Goal: Transaction & Acquisition: Purchase product/service

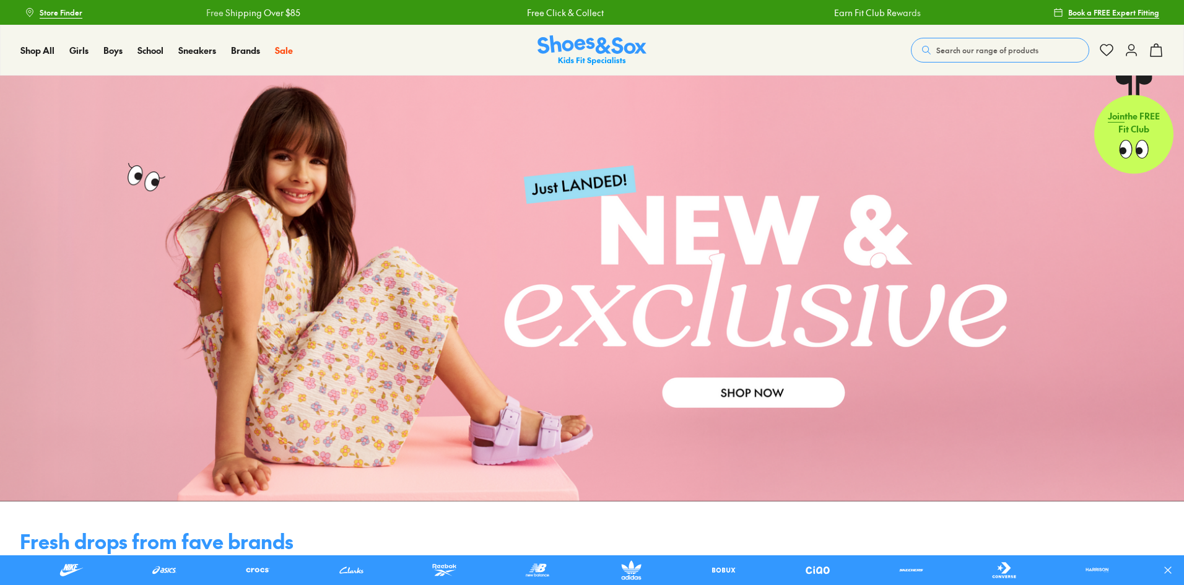
click at [1125, 52] on icon at bounding box center [1131, 50] width 15 height 15
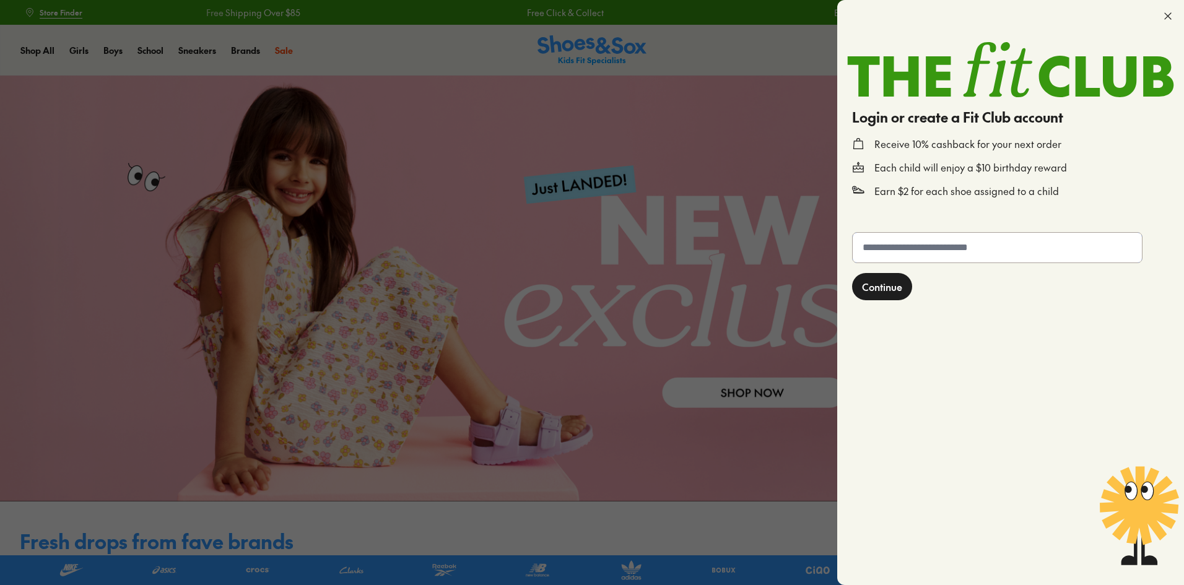
click at [929, 250] on input "text" at bounding box center [997, 248] width 289 height 30
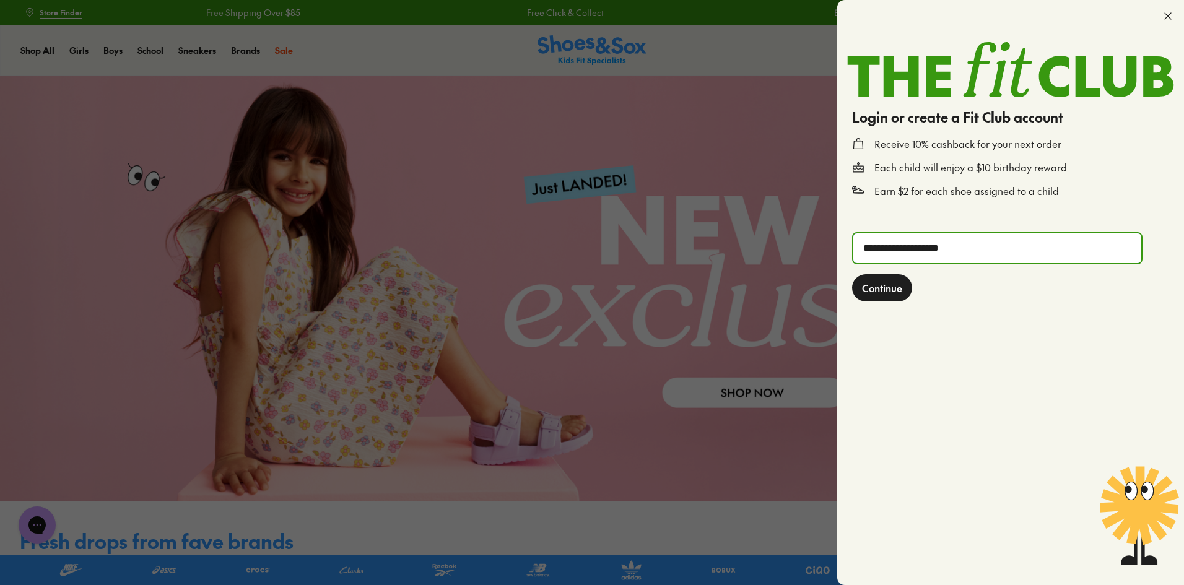
click at [925, 250] on input "**********" at bounding box center [997, 248] width 288 height 30
click at [924, 250] on input "**********" at bounding box center [997, 248] width 288 height 30
type input "**********"
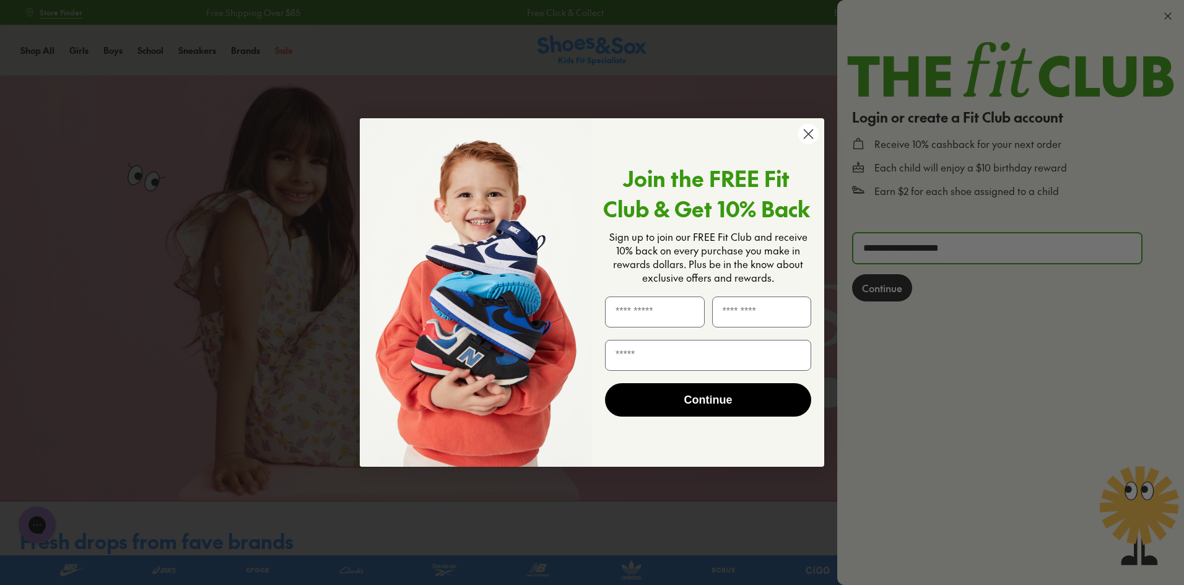
click at [801, 131] on circle "Close dialog" at bounding box center [808, 134] width 20 height 20
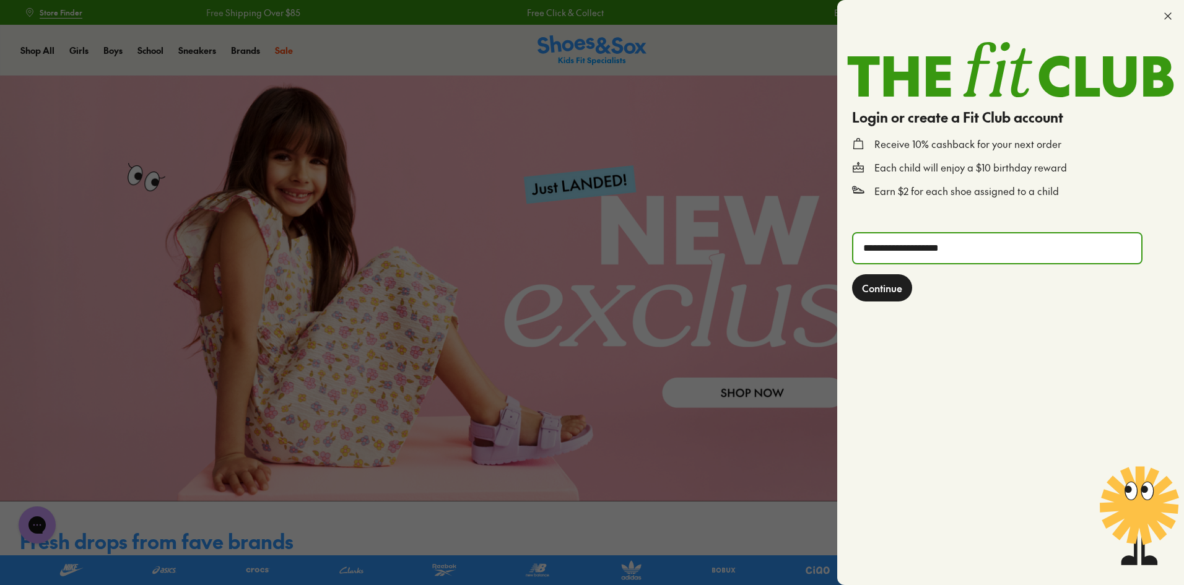
click at [889, 249] on input "**********" at bounding box center [997, 248] width 288 height 30
click at [1170, 16] on icon at bounding box center [1168, 16] width 12 height 12
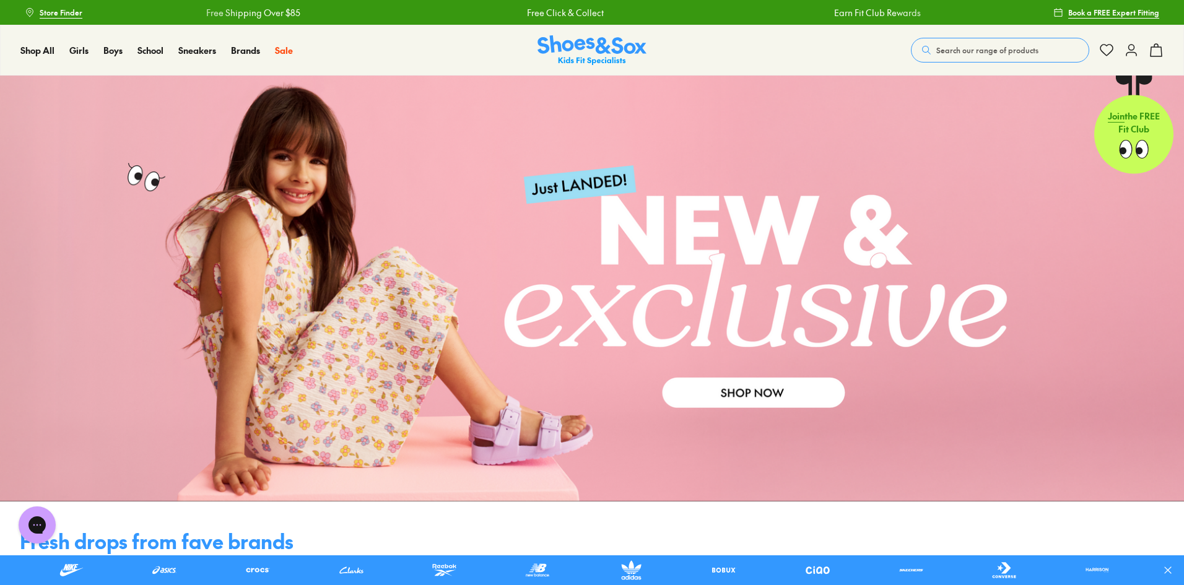
click at [1129, 50] on icon at bounding box center [1131, 50] width 15 height 15
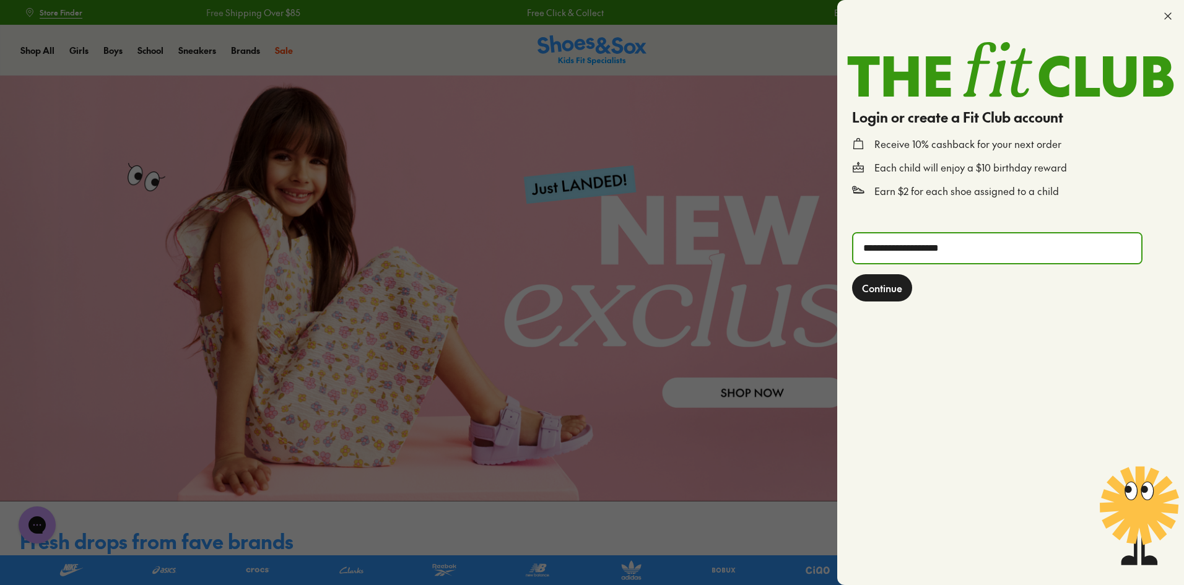
click at [899, 285] on span "Continue" at bounding box center [882, 288] width 40 height 15
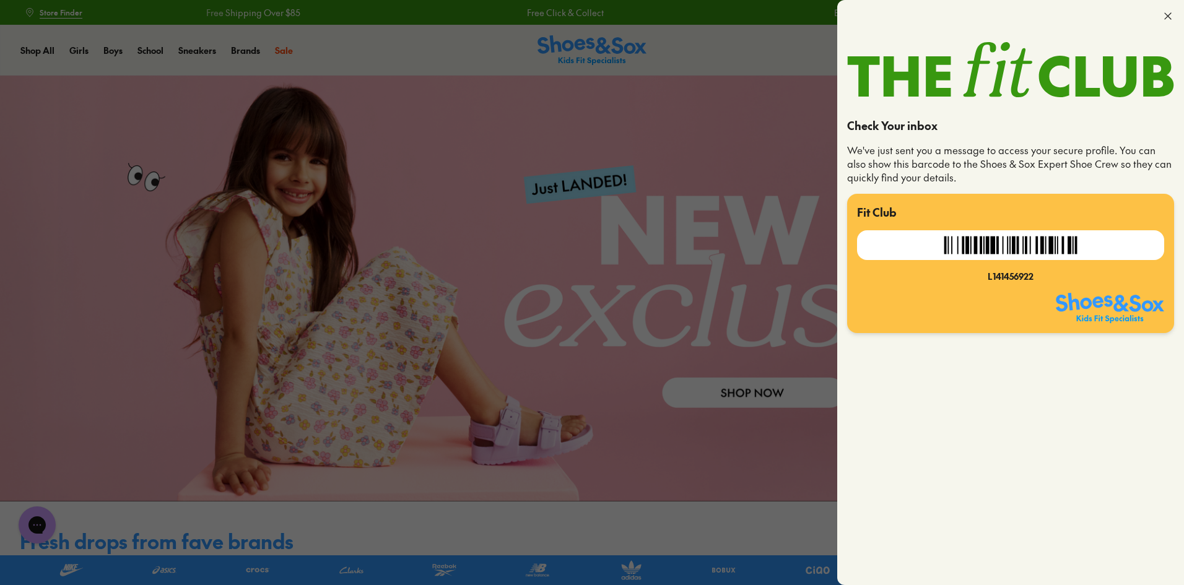
click at [1168, 13] on icon at bounding box center [1168, 16] width 12 height 12
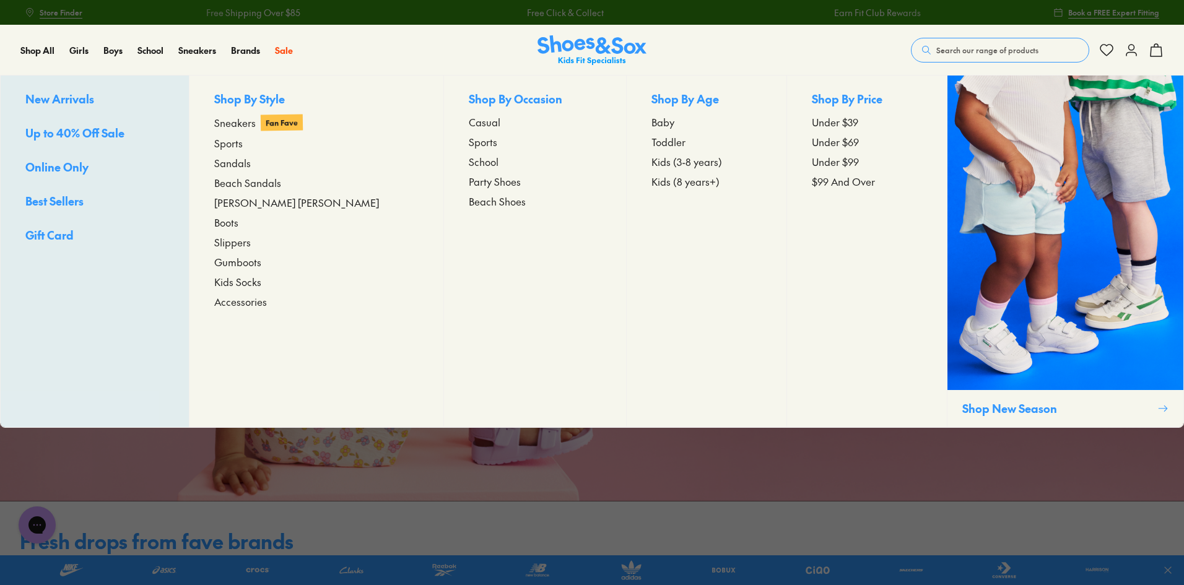
click at [243, 123] on span "Sneakers" at bounding box center [234, 122] width 41 height 15
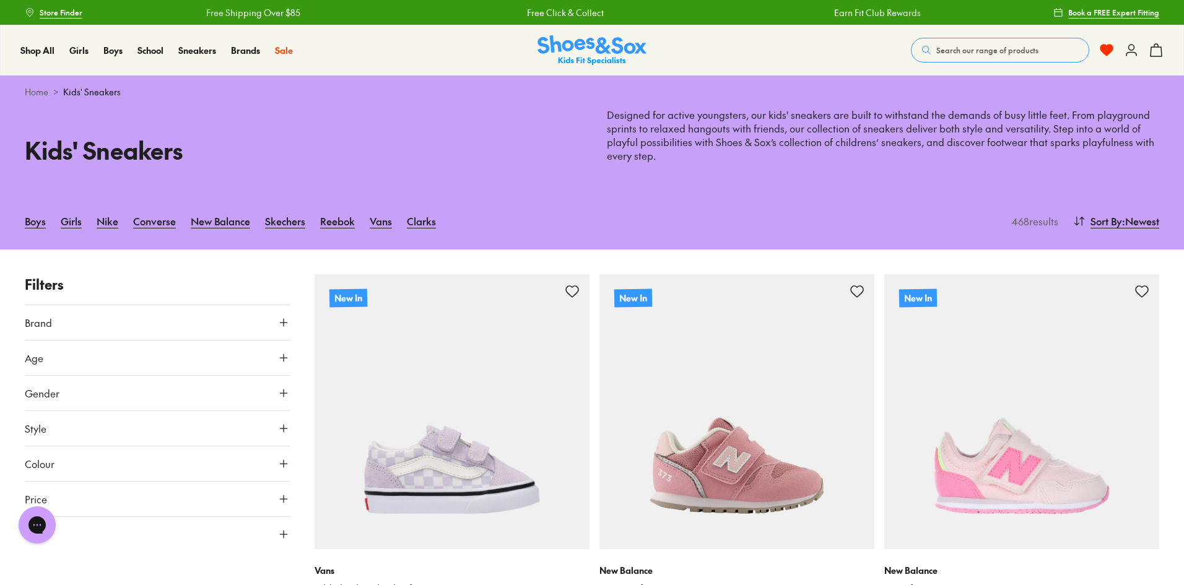
click at [48, 361] on button "Age" at bounding box center [157, 358] width 265 height 35
click at [217, 180] on div "Kids' Sneakers Designed for active youngsters, our kids' sneakers are built to …" at bounding box center [592, 150] width 1184 height 84
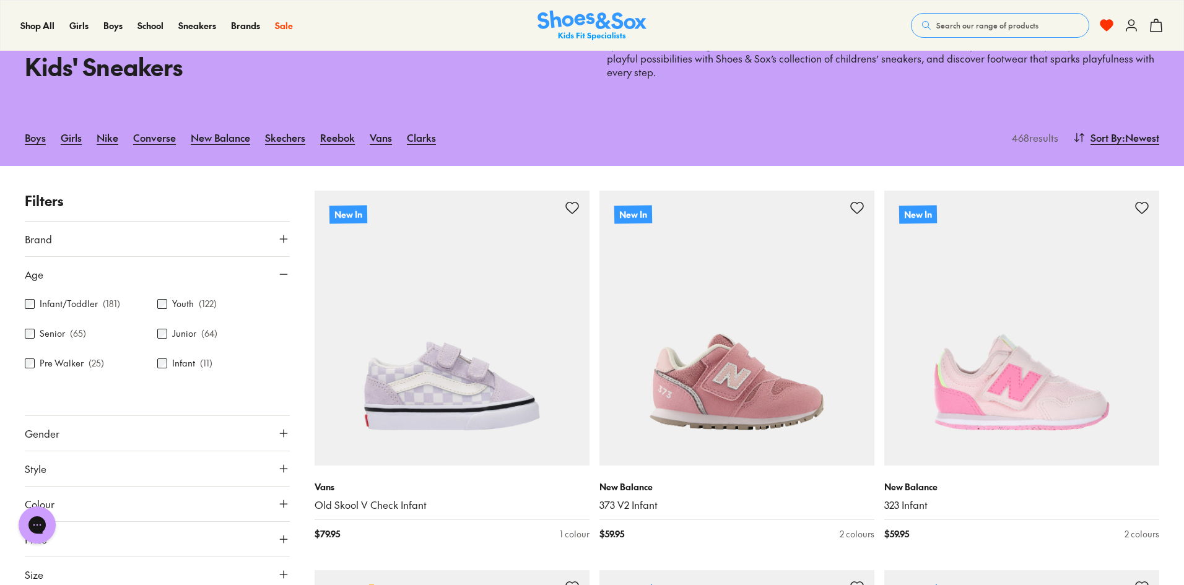
scroll to position [248, 0]
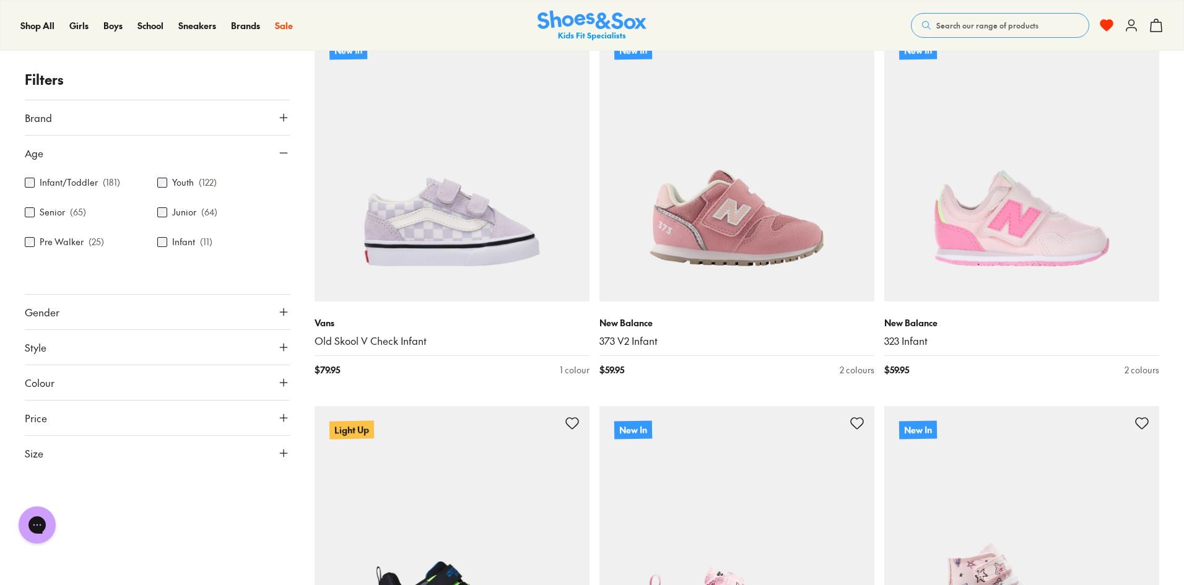
click at [54, 376] on span "Colour" at bounding box center [40, 382] width 30 height 15
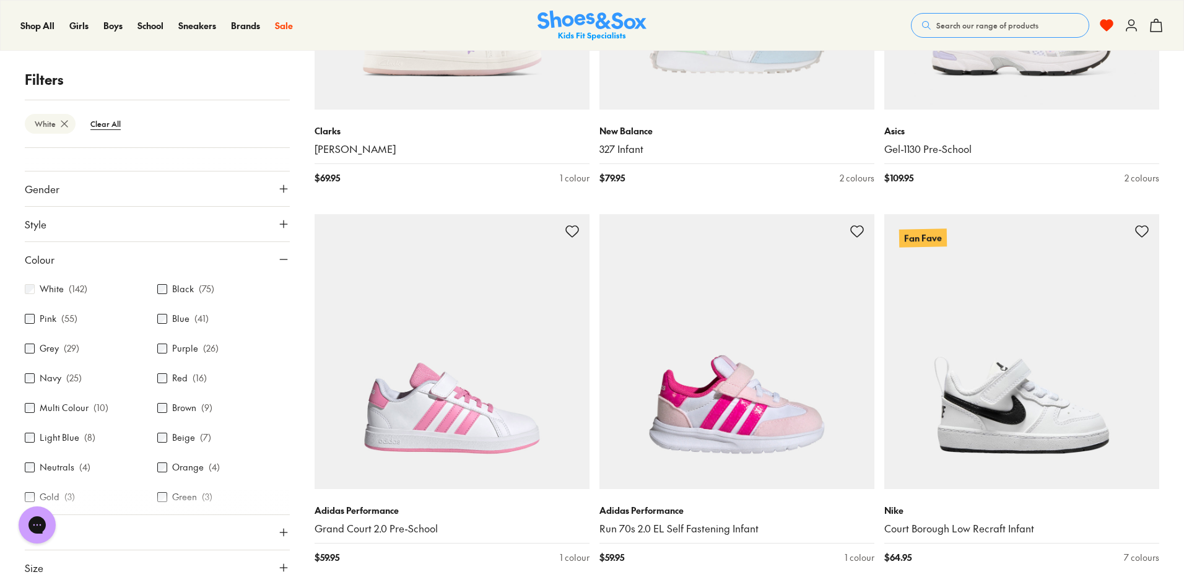
scroll to position [64, 0]
click at [128, 568] on button "Size" at bounding box center [157, 567] width 265 height 35
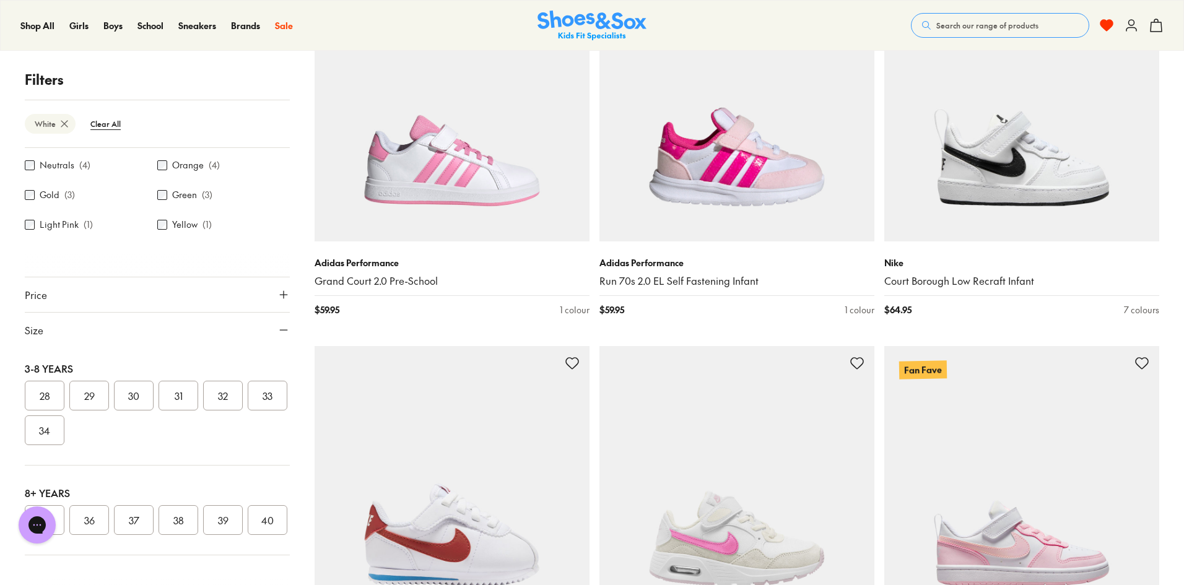
scroll to position [288, 0]
click at [136, 505] on button "37" at bounding box center [134, 520] width 40 height 30
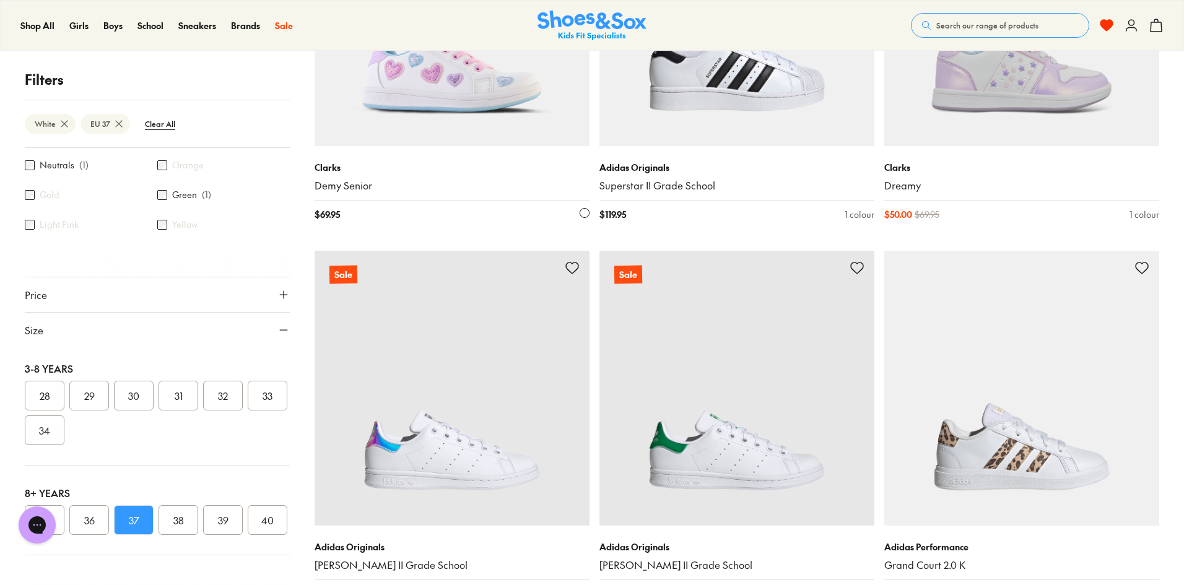
scroll to position [155, 0]
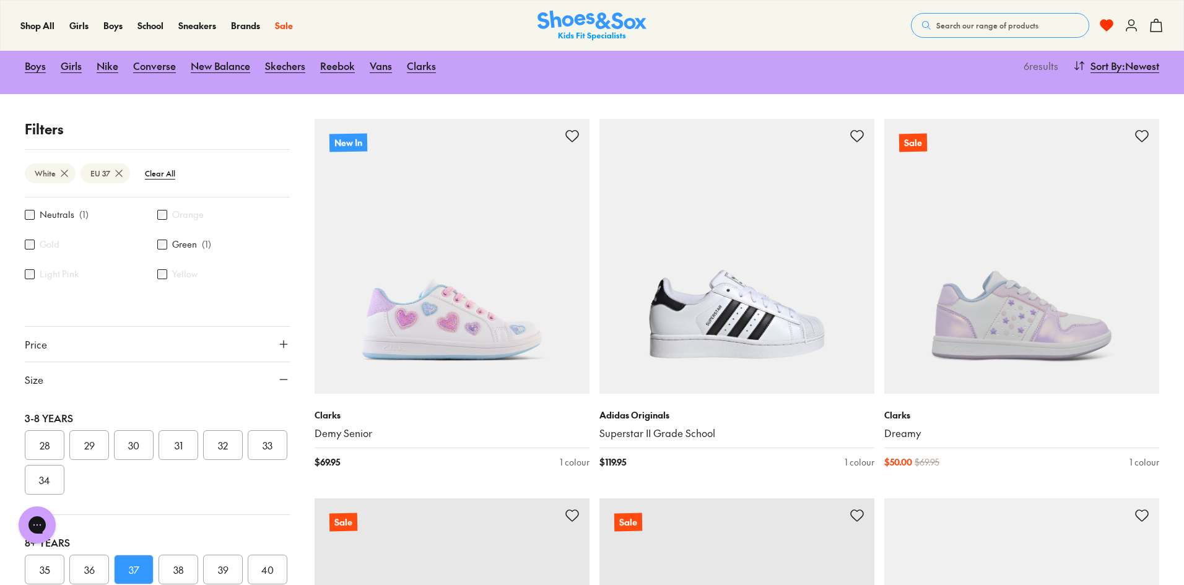
click at [180, 555] on button "38" at bounding box center [179, 570] width 40 height 30
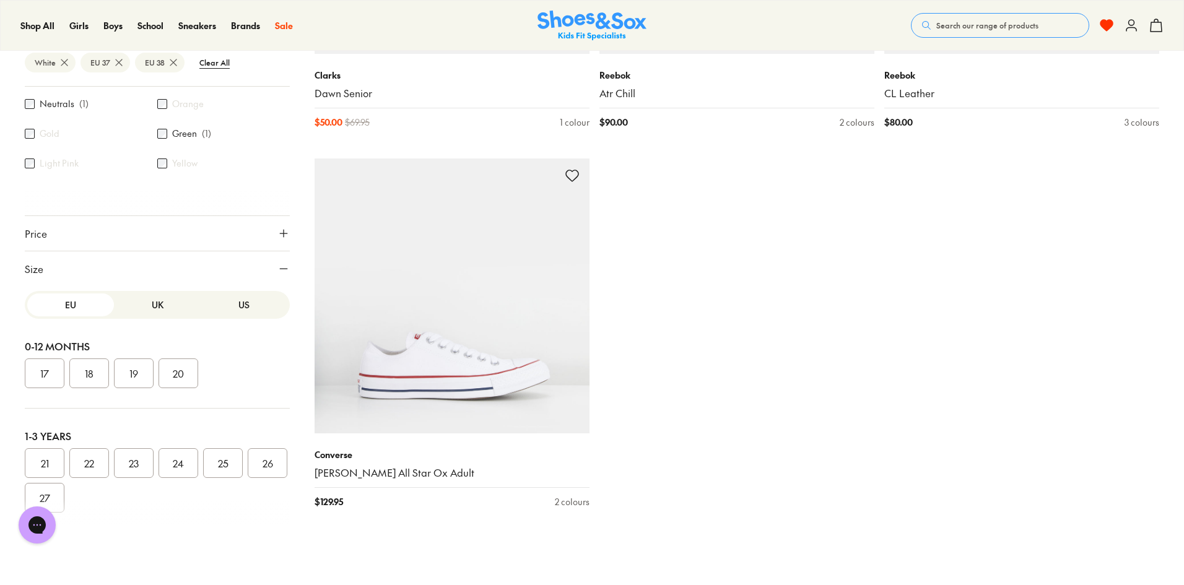
click at [223, 299] on button "US" at bounding box center [244, 304] width 87 height 23
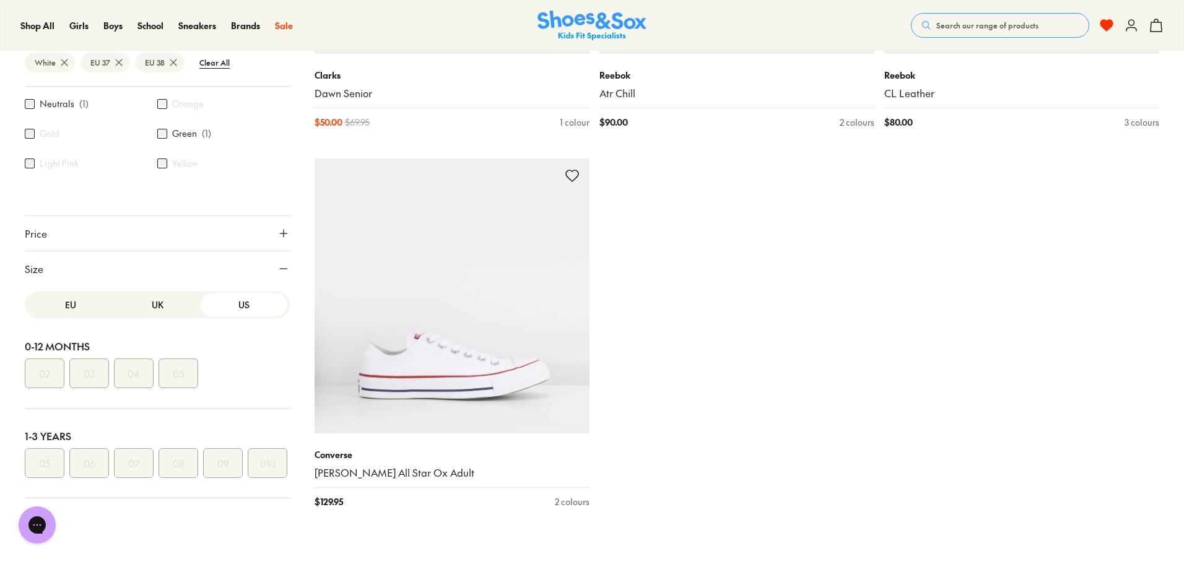
scroll to position [248, 0]
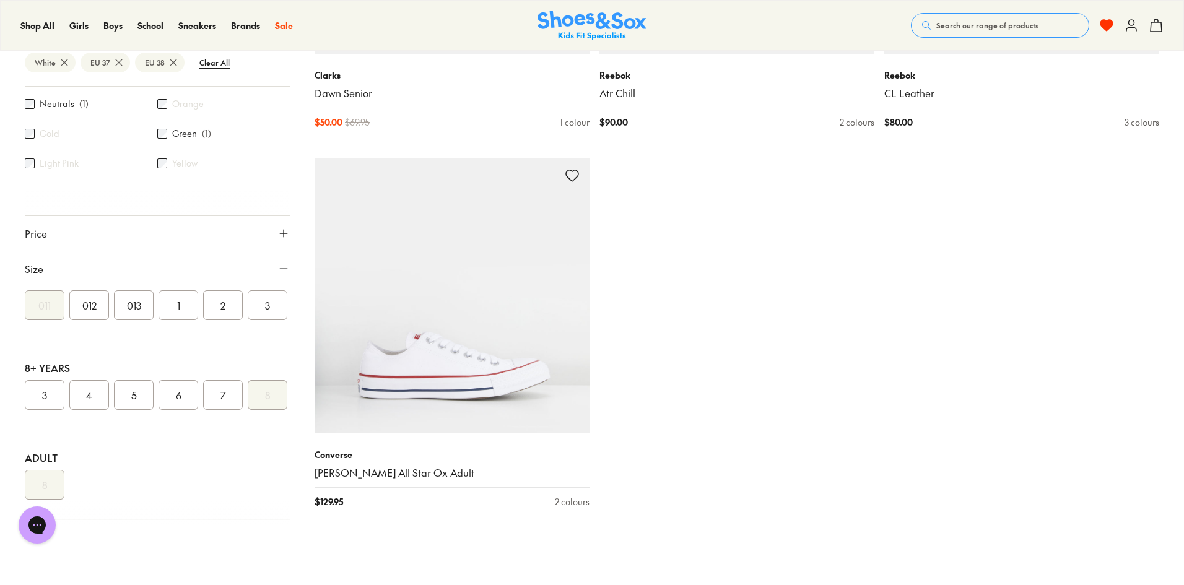
click at [127, 409] on button "5" at bounding box center [134, 395] width 40 height 30
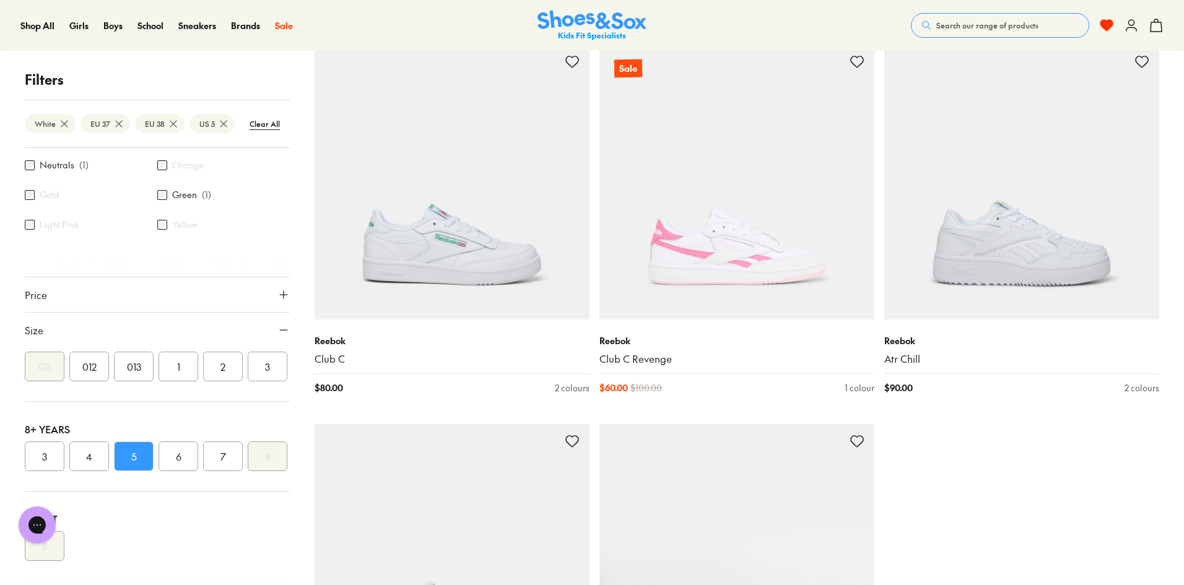
scroll to position [1580, 0]
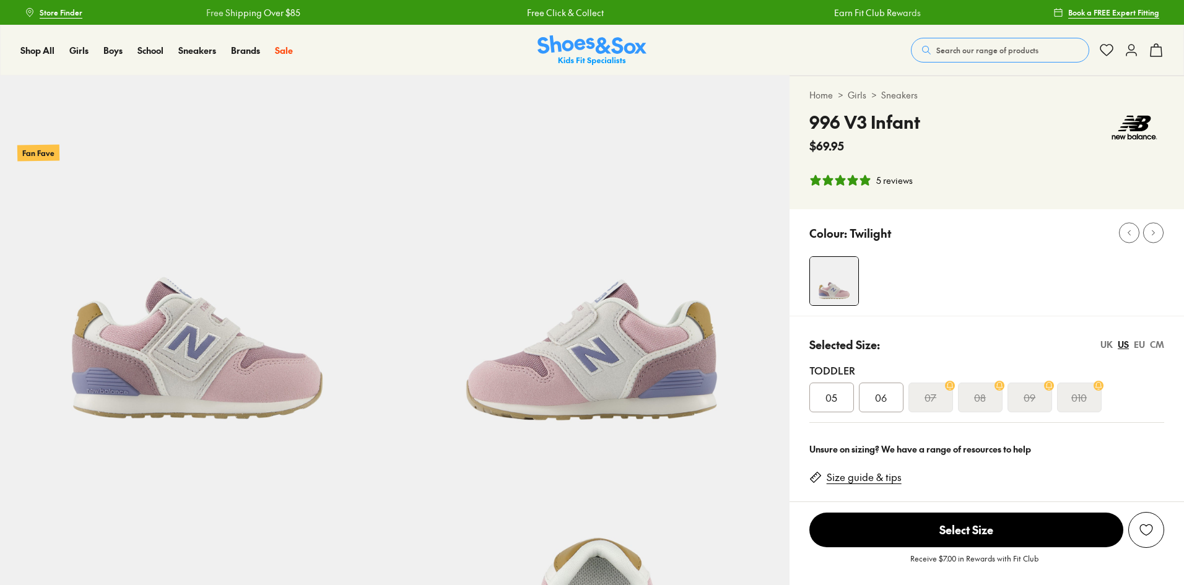
select select "*"
